Goal: Information Seeking & Learning: Learn about a topic

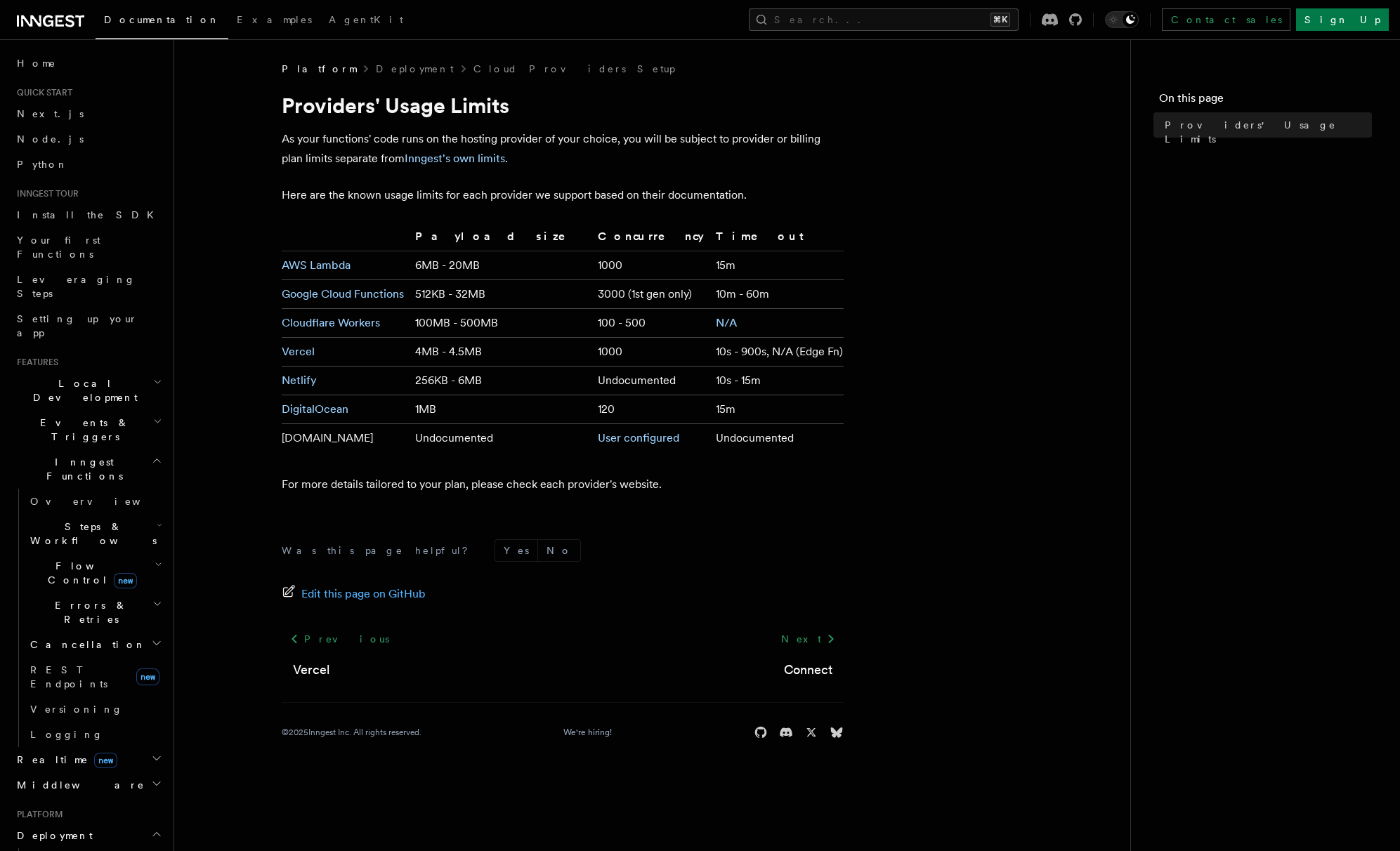
click at [662, 482] on p "For more details tailored to your plan, please check each provider's website." at bounding box center [562, 485] width 562 height 20
